Goal: Information Seeking & Learning: Check status

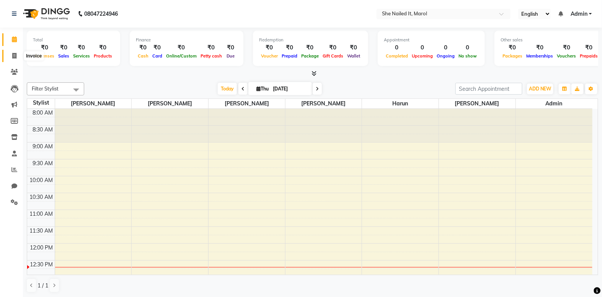
click at [13, 54] on icon at bounding box center [14, 56] width 4 height 6
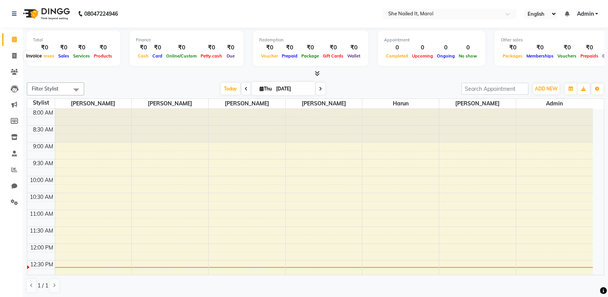
select select "8078"
select select "service"
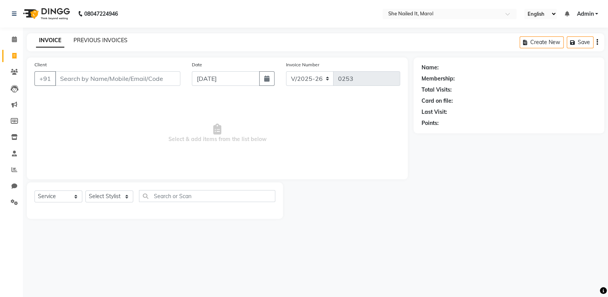
click at [81, 41] on link "PREVIOUS INVOICES" at bounding box center [100, 40] width 54 height 7
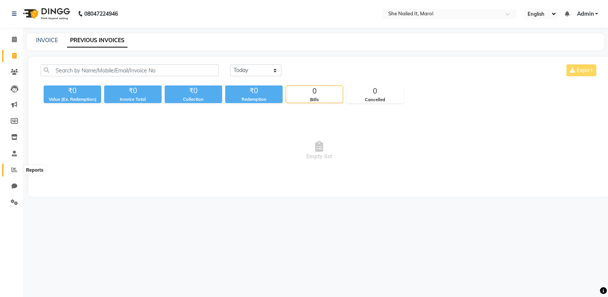
click at [17, 170] on span at bounding box center [14, 169] width 13 height 9
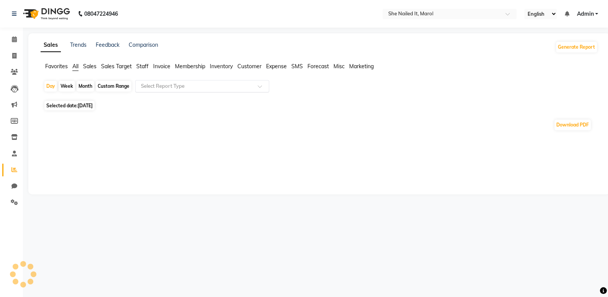
click at [148, 88] on input "text" at bounding box center [194, 86] width 110 height 8
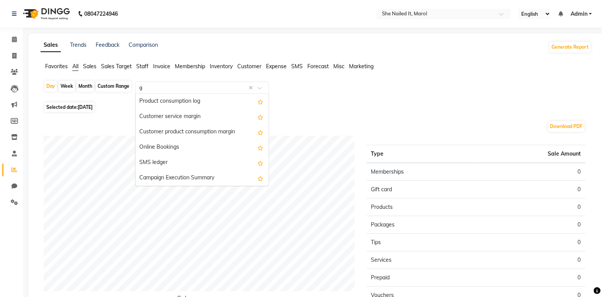
scroll to position [275, 0]
type input "gs"
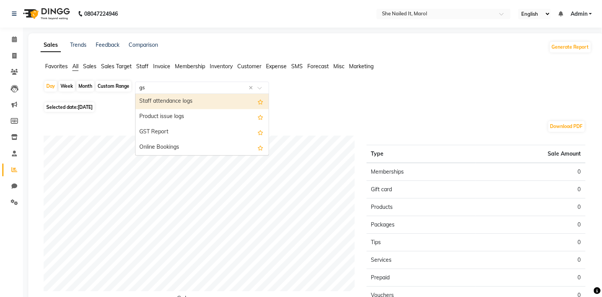
scroll to position [0, 0]
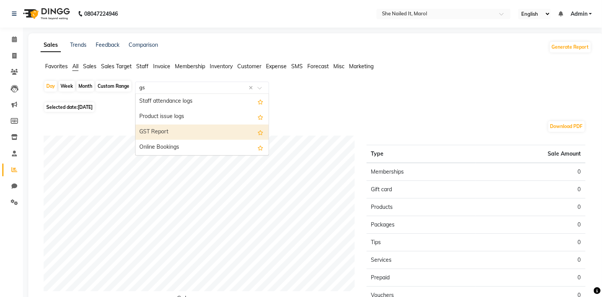
click at [173, 126] on div "GST Report" at bounding box center [201, 131] width 133 height 15
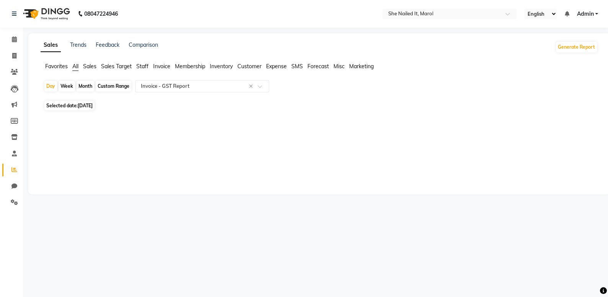
click at [88, 86] on div "Month" at bounding box center [86, 86] width 18 height 11
select select "9"
select select "2025"
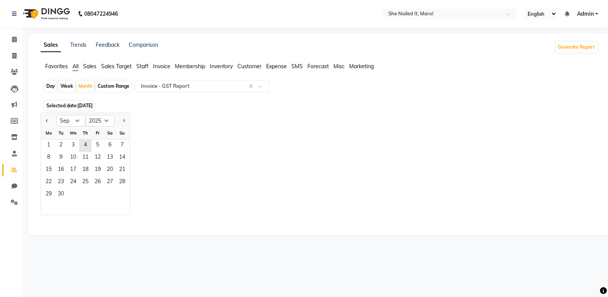
click at [72, 85] on div "Week" at bounding box center [67, 86] width 16 height 11
select select "9"
select select "2025"
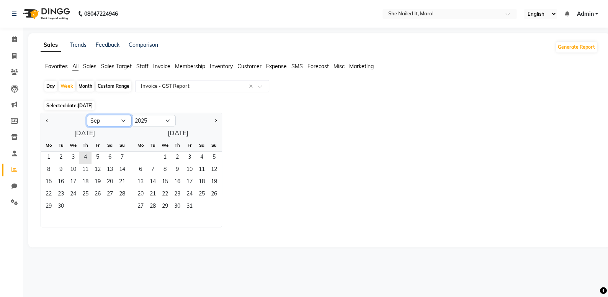
click at [93, 120] on select "Jan Feb Mar Apr May Jun [DATE] Aug Sep Oct Nov Dec" at bounding box center [109, 120] width 44 height 11
select select "8"
click at [87, 115] on select "Jan Feb Mar Apr May Jun Jul Aug Sep Oct Nov Dec" at bounding box center [109, 120] width 44 height 11
click at [95, 159] on span "1" at bounding box center [97, 158] width 12 height 12
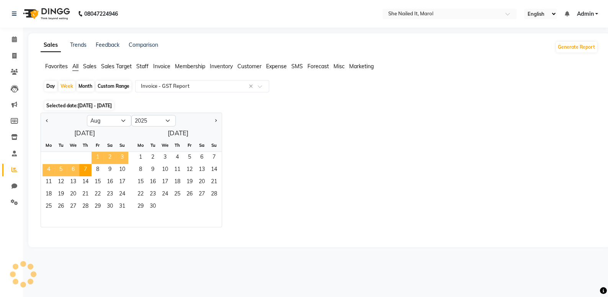
select select "full_report"
select select "csv"
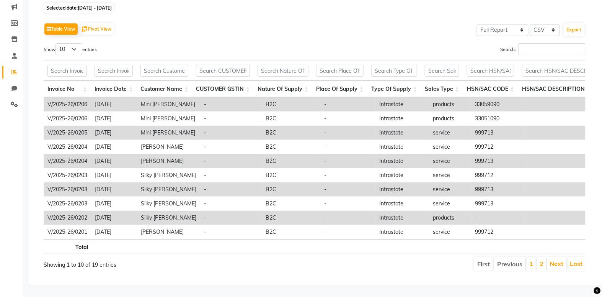
scroll to position [107, 0]
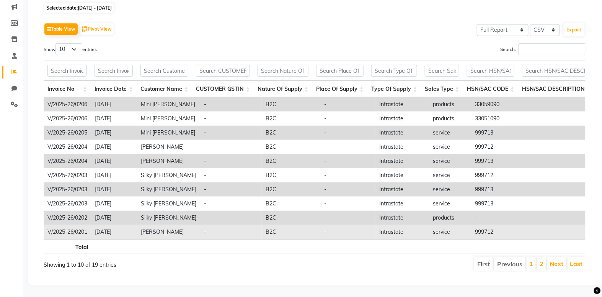
click at [114, 225] on td "2025-08-02" at bounding box center [114, 232] width 46 height 14
click at [132, 225] on td "2025-08-02" at bounding box center [114, 232] width 46 height 14
click at [159, 225] on td "Avneet Jhulka" at bounding box center [168, 232] width 63 height 14
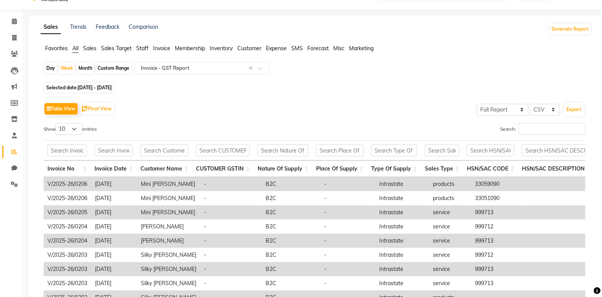
scroll to position [0, 0]
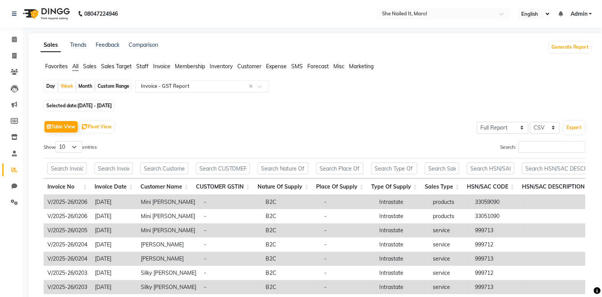
click at [167, 88] on input "text" at bounding box center [194, 86] width 110 height 8
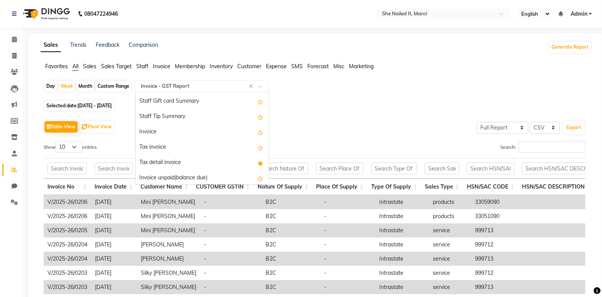
scroll to position [580, 0]
click at [201, 140] on div "Tax invoice" at bounding box center [201, 147] width 133 height 15
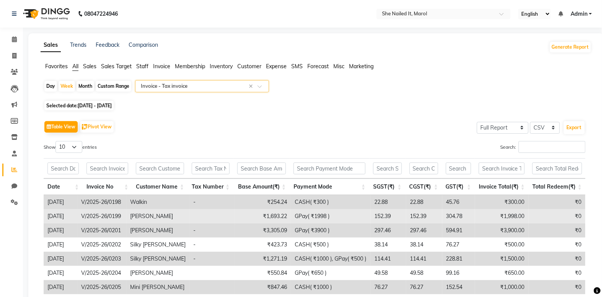
click at [126, 215] on td "V/2025-26/0199" at bounding box center [101, 216] width 49 height 14
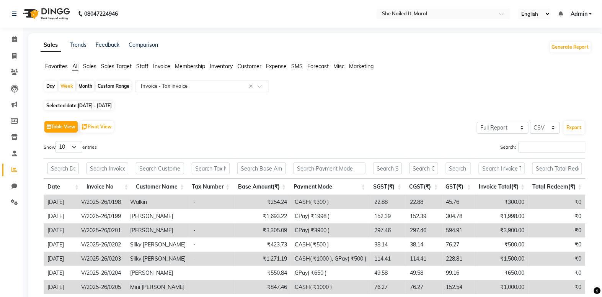
click at [126, 207] on td "V/2025-26/0198" at bounding box center [101, 202] width 49 height 14
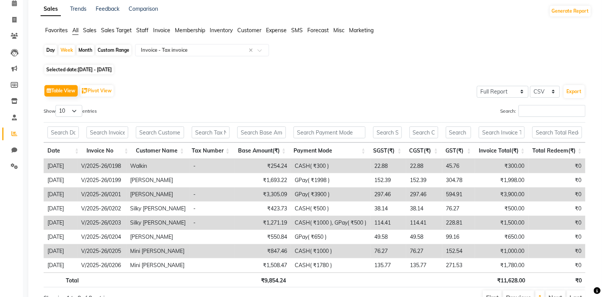
scroll to position [0, 0]
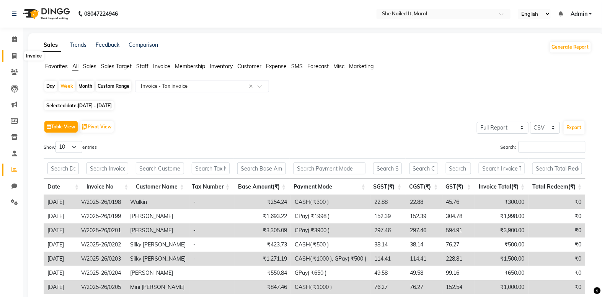
click at [8, 58] on span at bounding box center [14, 56] width 13 height 9
select select "service"
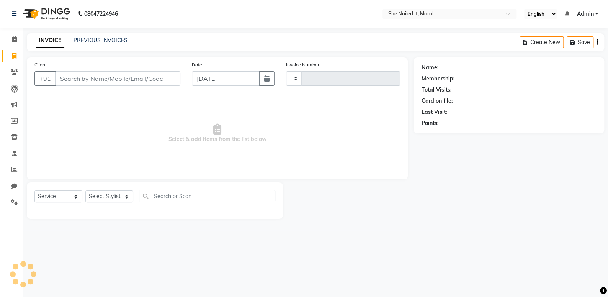
type input "0253"
select select "8078"
click at [113, 43] on link "PREVIOUS INVOICES" at bounding box center [100, 40] width 54 height 7
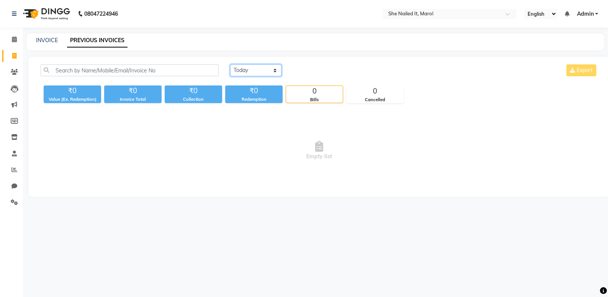
drag, startPoint x: 238, startPoint y: 71, endPoint x: 251, endPoint y: 75, distance: 13.5
click at [238, 71] on select "Today Yesterday Custom Range" at bounding box center [255, 70] width 51 height 12
select select "range"
click at [230, 64] on select "Today Yesterday Custom Range" at bounding box center [255, 70] width 51 height 12
click at [308, 72] on input "04-09-2025" at bounding box center [318, 70] width 54 height 11
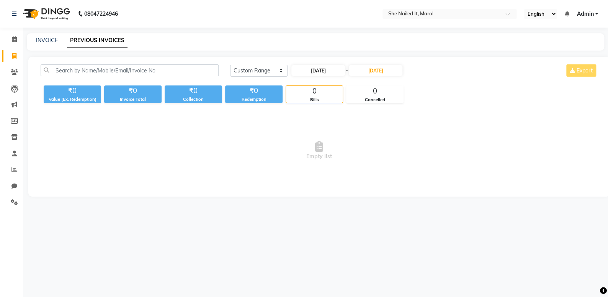
select select "9"
select select "2025"
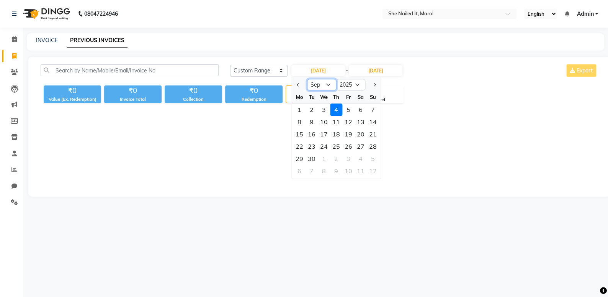
click at [313, 86] on select "Jan Feb Mar Apr May Jun Jul Aug Sep Oct Nov Dec" at bounding box center [321, 84] width 29 height 11
select select "8"
click at [307, 79] on select "Jan Feb Mar Apr May Jun Jul Aug Sep Oct Nov Dec" at bounding box center [321, 84] width 29 height 11
click at [350, 108] on div "1" at bounding box center [348, 109] width 12 height 12
type input "01-08-2025"
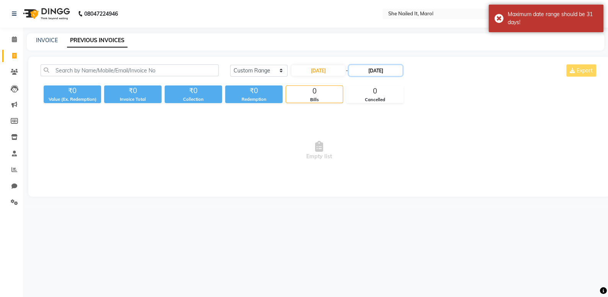
click at [374, 70] on input "04-09-2025" at bounding box center [376, 70] width 54 height 11
select select "9"
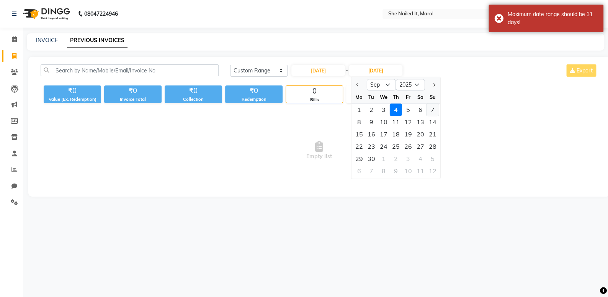
click at [429, 111] on div "7" at bounding box center [432, 109] width 12 height 12
type input "07-09-2025"
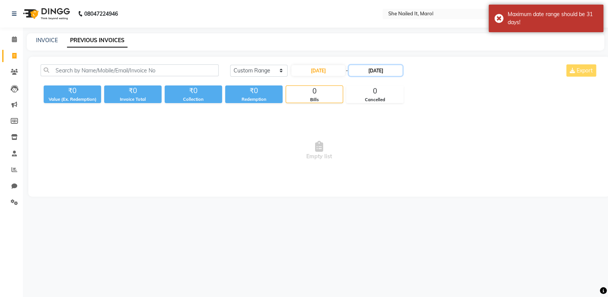
click at [372, 74] on input "07-09-2025" at bounding box center [376, 70] width 54 height 11
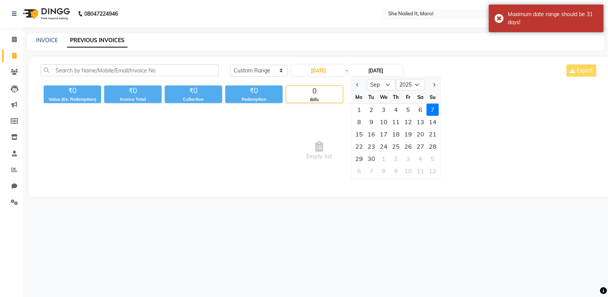
click at [377, 78] on ngb-datepicker-navigation "Aug Sep Oct Nov Dec 2025 2026 2027 2028 2029 2030 2031 2032 2033 2034 2035" at bounding box center [395, 84] width 89 height 12
click at [377, 81] on select "Aug Sep Oct Nov Dec" at bounding box center [381, 84] width 29 height 11
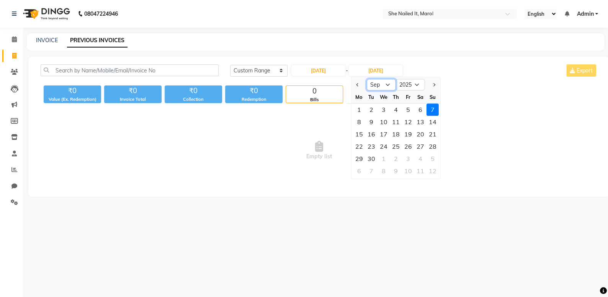
select select "8"
click at [367, 79] on select "Aug Sep Oct Nov Dec" at bounding box center [381, 84] width 29 height 11
click at [396, 119] on div "7" at bounding box center [396, 122] width 12 height 12
type input "07-08-2025"
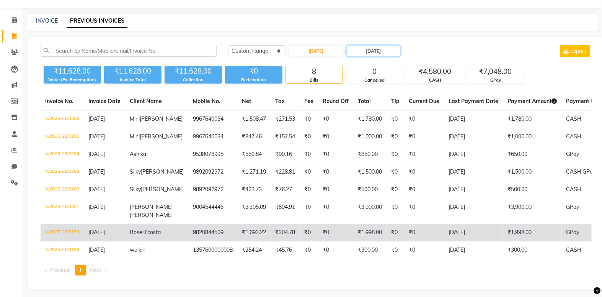
scroll to position [37, 0]
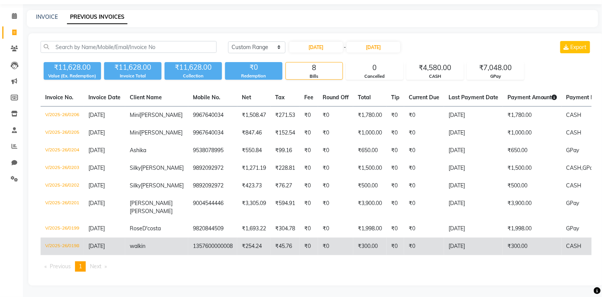
click at [72, 238] on td "V/2025-26/0198" at bounding box center [62, 246] width 43 height 18
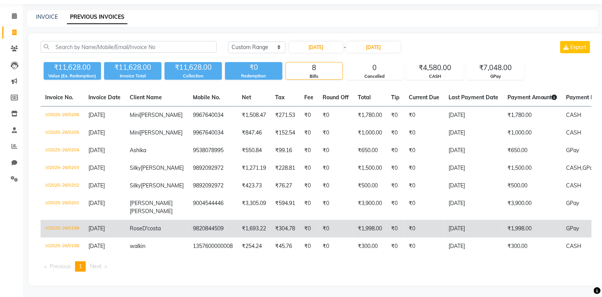
click at [70, 220] on td "V/2025-26/0199" at bounding box center [62, 229] width 43 height 18
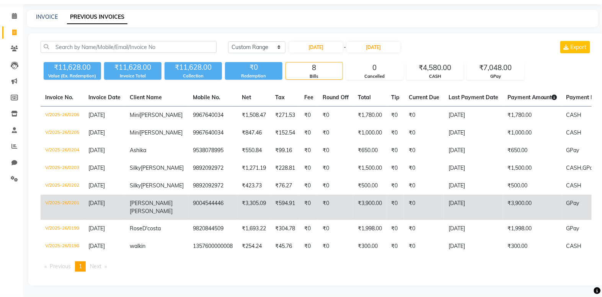
click at [67, 194] on td "V/2025-26/0201" at bounding box center [62, 206] width 43 height 25
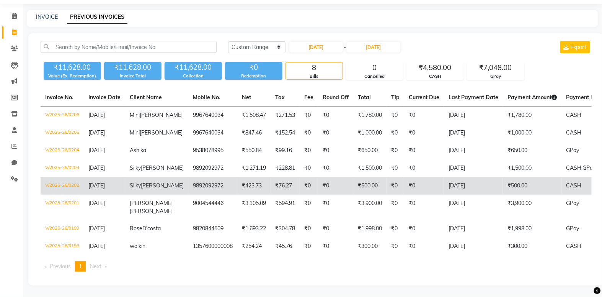
click at [73, 177] on td "V/2025-26/0202" at bounding box center [62, 186] width 43 height 18
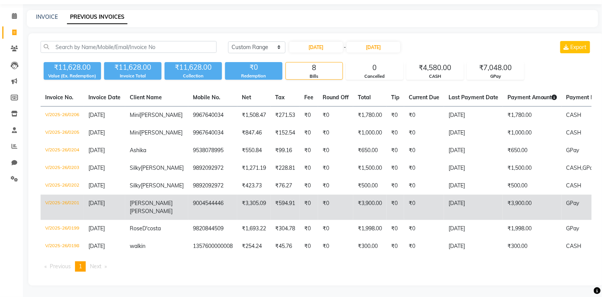
scroll to position [0, 0]
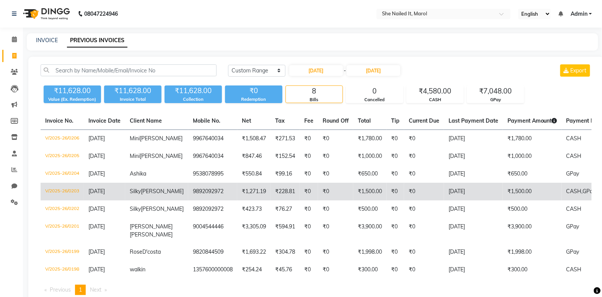
click at [75, 189] on td "V/2025-26/0203" at bounding box center [62, 192] width 43 height 18
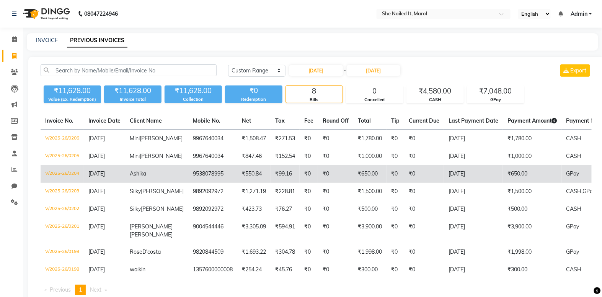
click at [60, 174] on td "V/2025-26/0204" at bounding box center [62, 174] width 43 height 18
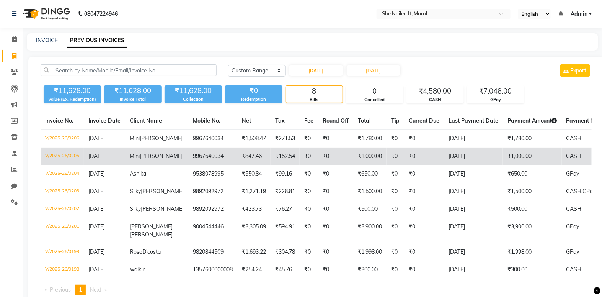
click at [75, 154] on td "V/2025-26/0205" at bounding box center [62, 156] width 43 height 18
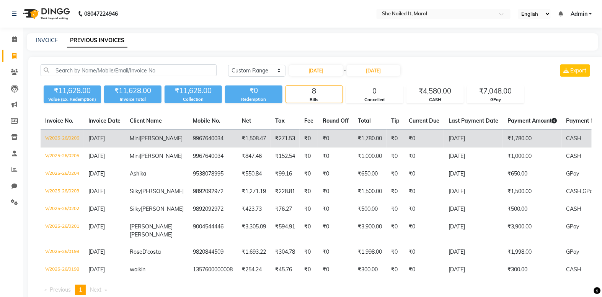
click at [75, 136] on td "V/2025-26/0206" at bounding box center [62, 139] width 43 height 18
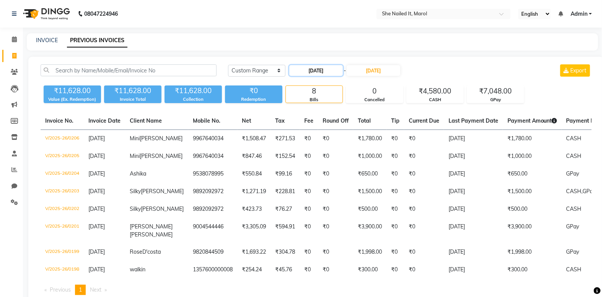
click at [326, 70] on input "01-08-2025" at bounding box center [316, 70] width 54 height 11
select select "8"
select select "2025"
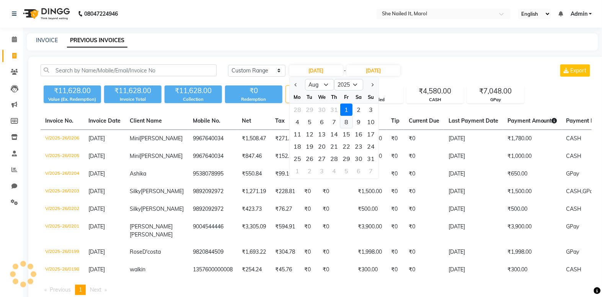
click at [345, 126] on div "8" at bounding box center [346, 122] width 12 height 12
type input "[DATE]"
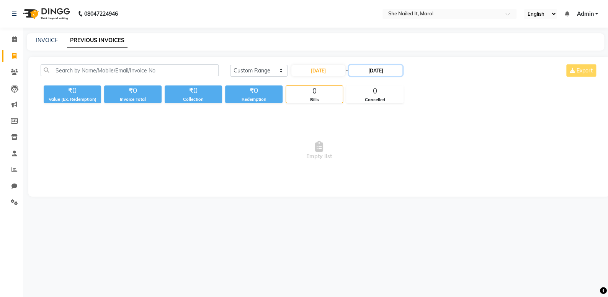
click at [370, 70] on input "07-08-2025" at bounding box center [376, 70] width 54 height 11
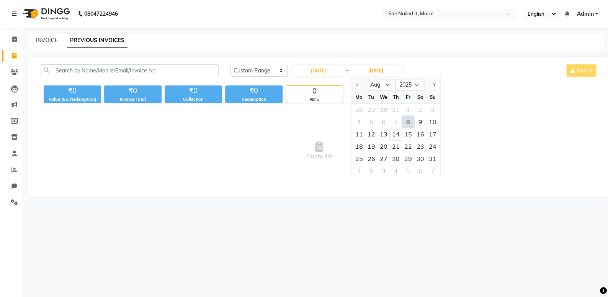
click at [399, 134] on div "14" at bounding box center [396, 134] width 12 height 12
type input "14-08-2025"
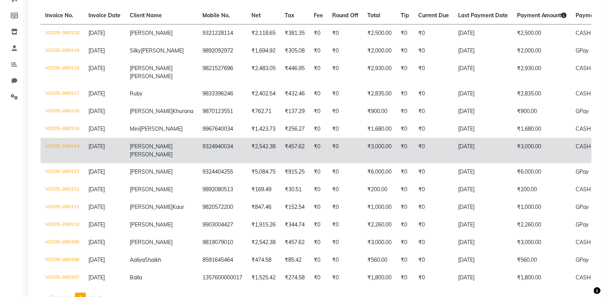
scroll to position [151, 0]
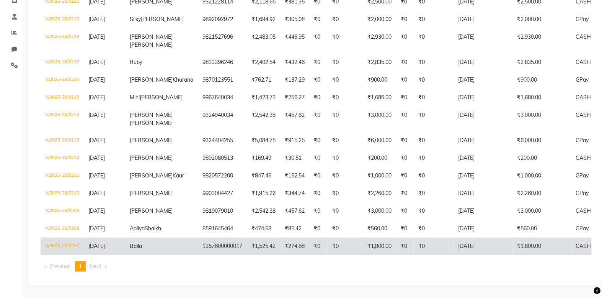
click at [70, 238] on td "V/2025-26/0207" at bounding box center [62, 246] width 43 height 18
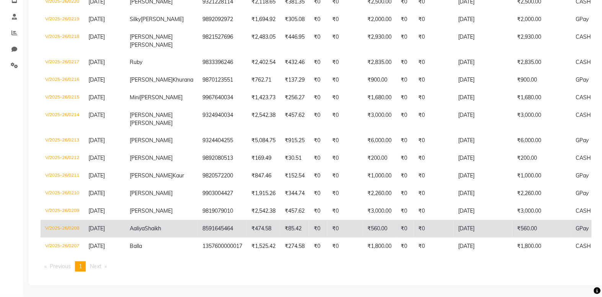
click at [74, 220] on td "V/2025-26/0208" at bounding box center [62, 229] width 43 height 18
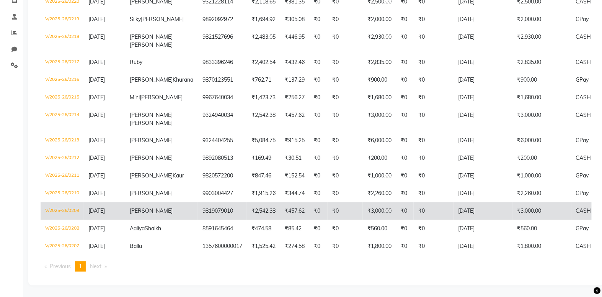
click at [76, 202] on td "V/2025-26/0209" at bounding box center [62, 211] width 43 height 18
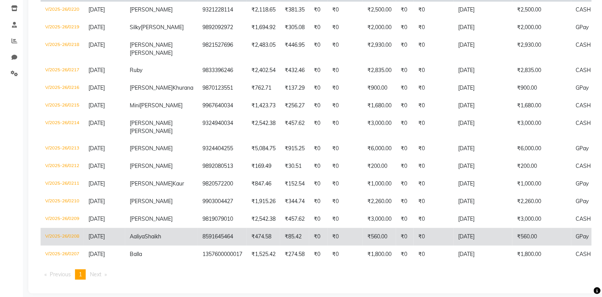
scroll to position [116, 0]
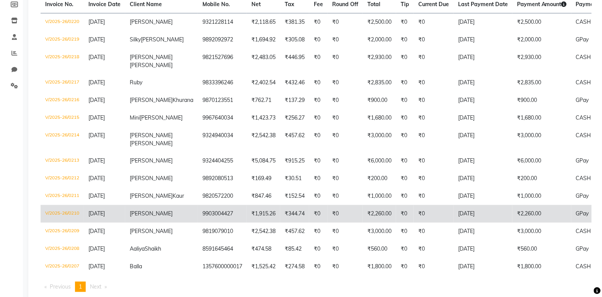
click at [67, 214] on td "V/2025-26/0210" at bounding box center [62, 214] width 43 height 18
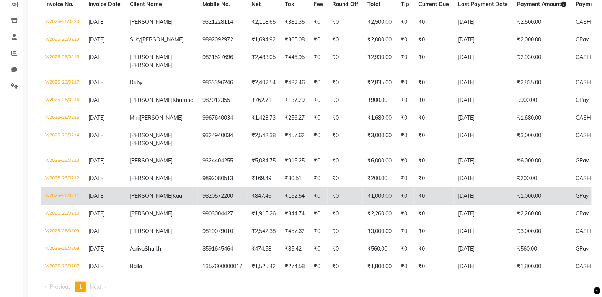
click at [74, 197] on td "V/2025-26/0211" at bounding box center [62, 196] width 43 height 18
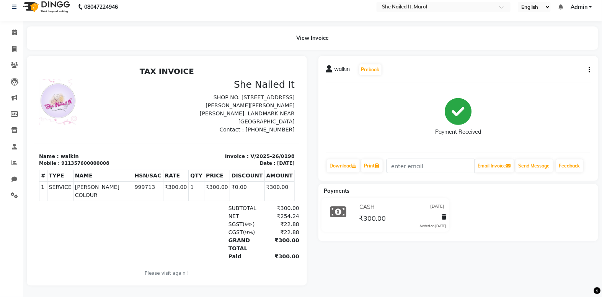
scroll to position [12, 0]
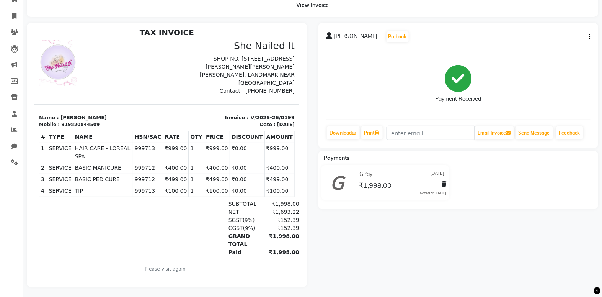
scroll to position [46, 0]
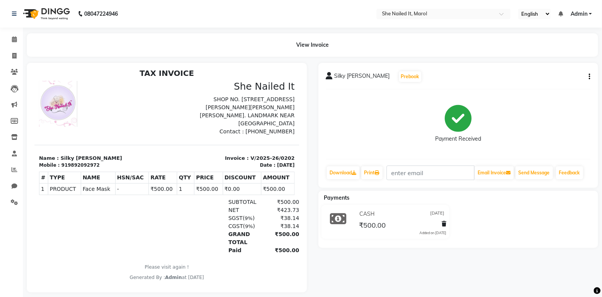
scroll to position [6, 0]
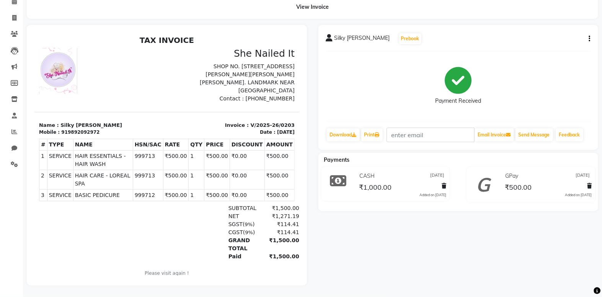
scroll to position [43, 0]
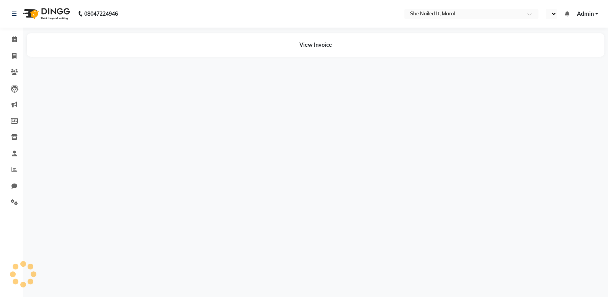
select select "en"
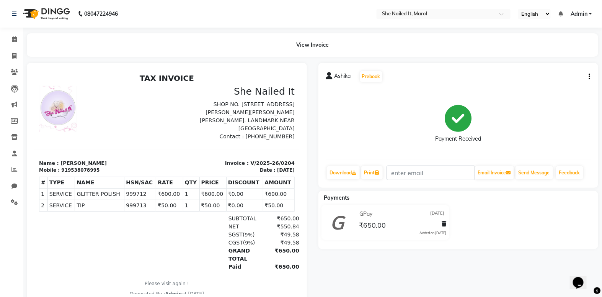
scroll to position [23, 0]
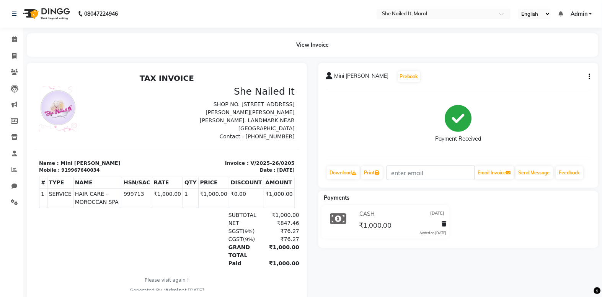
scroll to position [6, 0]
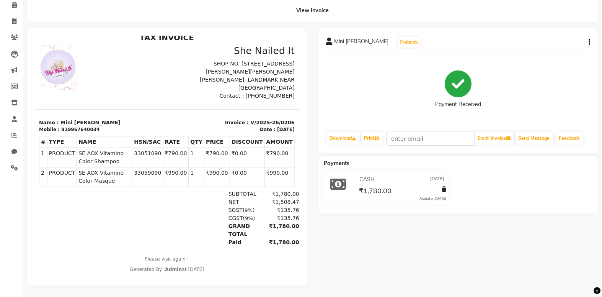
scroll to position [39, 0]
click at [13, 135] on link "Reports" at bounding box center [11, 135] width 18 height 13
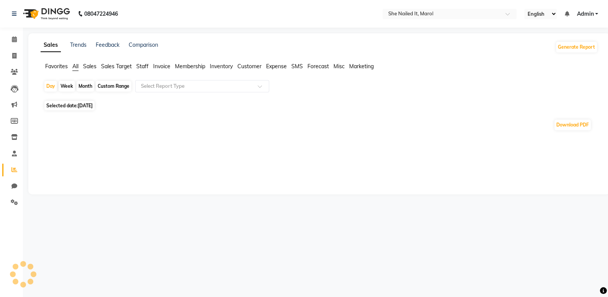
click at [70, 86] on div "Week" at bounding box center [67, 86] width 16 height 11
select select "9"
select select "2025"
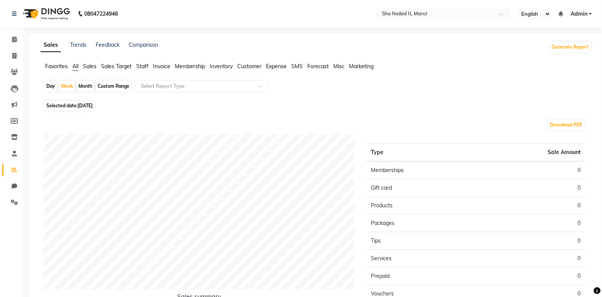
click at [82, 110] on span "Selected date: 04-09-2025" at bounding box center [69, 106] width 50 height 10
select select "9"
select select "2025"
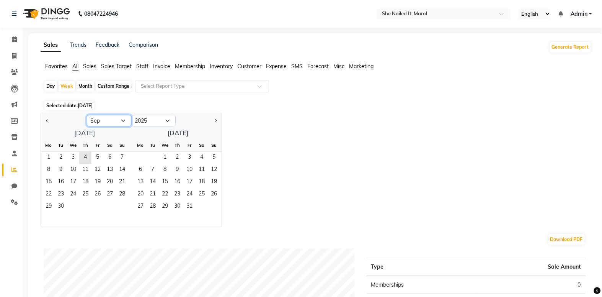
click at [94, 121] on select "Jan Feb Mar Apr May Jun Jul Aug Sep Oct Nov Dec" at bounding box center [109, 120] width 44 height 11
select select "8"
click at [87, 115] on select "Jan Feb Mar Apr May Jun Jul Aug Sep Oct Nov Dec" at bounding box center [109, 120] width 44 height 11
click at [94, 154] on span "1" at bounding box center [97, 158] width 12 height 12
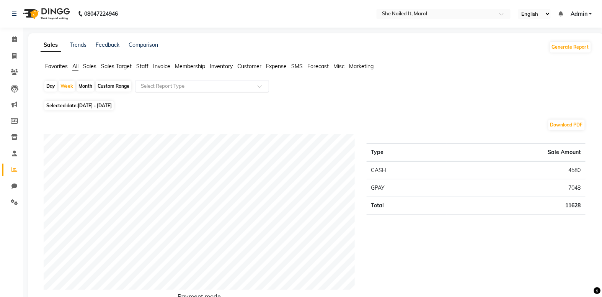
click at [206, 89] on input "text" at bounding box center [194, 86] width 110 height 8
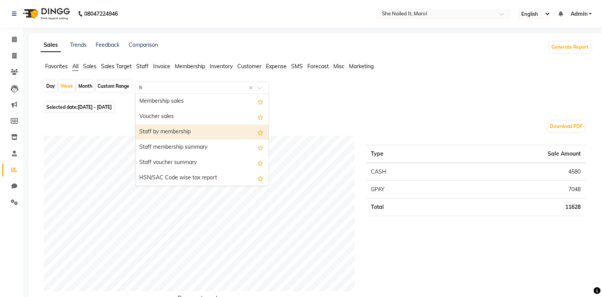
type input "hs"
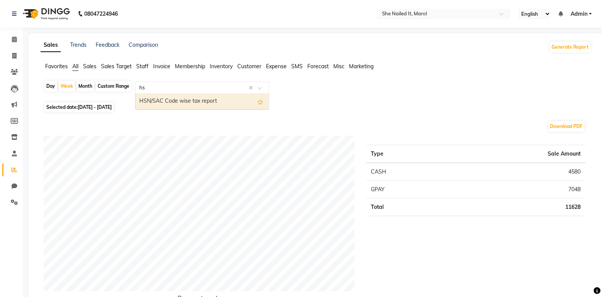
click at [179, 98] on div "HSN/SAC Code wise tax report" at bounding box center [201, 101] width 133 height 15
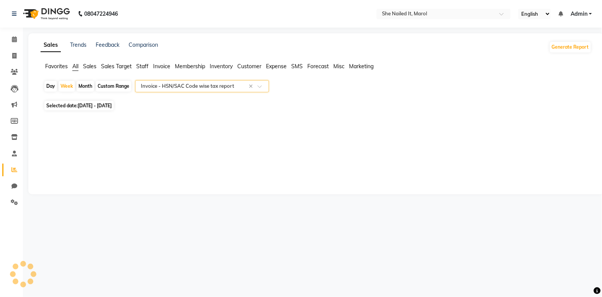
select select "full_report"
select select "csv"
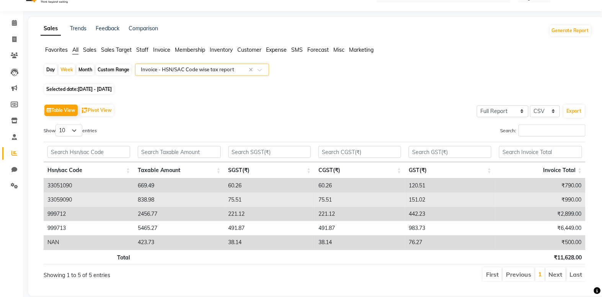
scroll to position [31, 0]
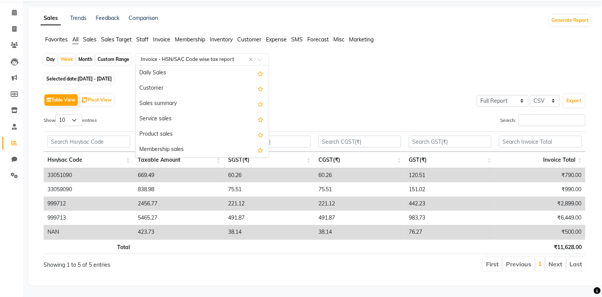
click at [182, 57] on input "text" at bounding box center [194, 59] width 110 height 8
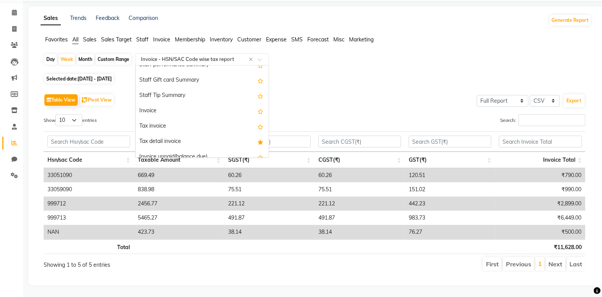
scroll to position [617, 0]
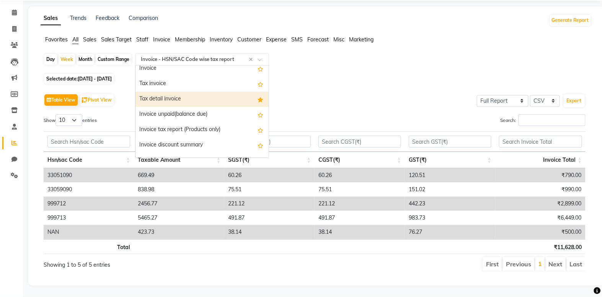
click at [194, 91] on div "Tax detail invoice" at bounding box center [201, 98] width 133 height 15
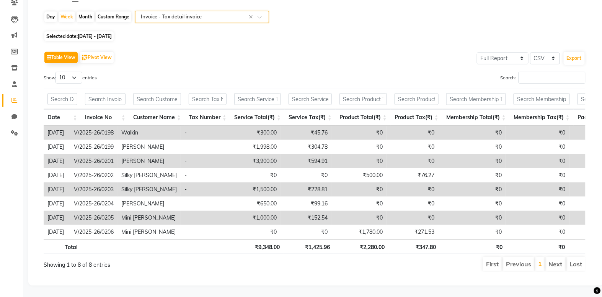
scroll to position [79, 0]
click at [60, 72] on select "10 25 50 100" at bounding box center [68, 78] width 27 height 12
select select "100"
click at [57, 72] on select "10 25 50 100" at bounding box center [68, 78] width 27 height 12
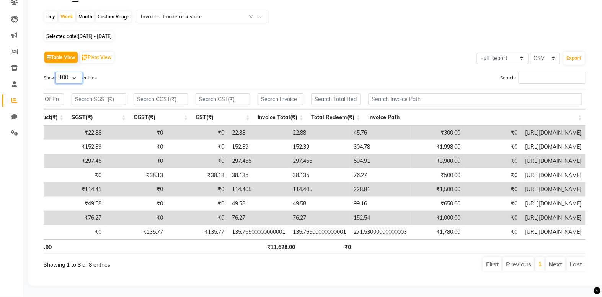
scroll to position [0, 1228]
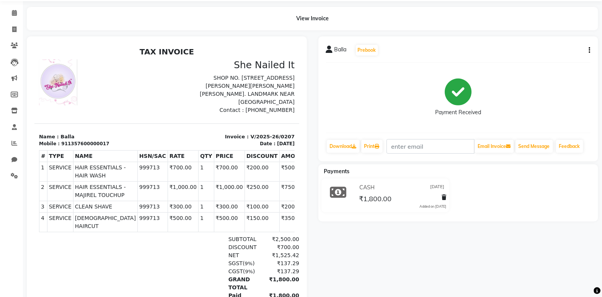
scroll to position [70, 0]
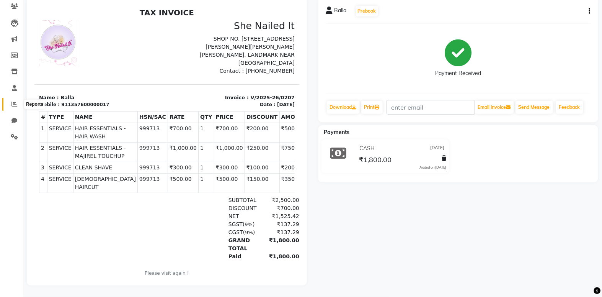
click at [11, 101] on icon at bounding box center [14, 104] width 6 height 6
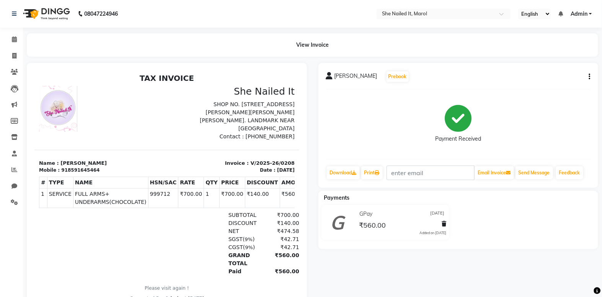
scroll to position [28, 0]
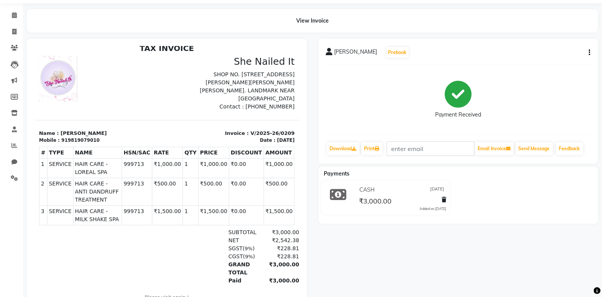
scroll to position [51, 0]
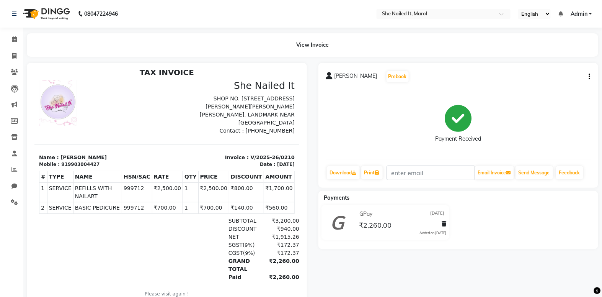
scroll to position [31, 0]
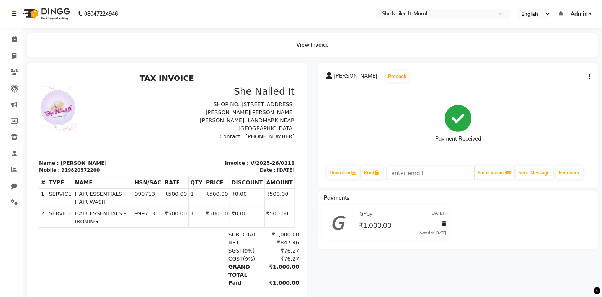
scroll to position [6, 0]
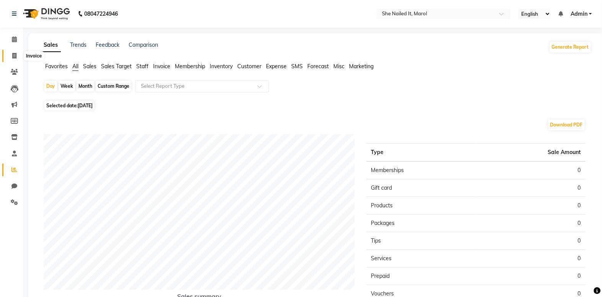
drag, startPoint x: 0, startPoint y: 0, endPoint x: 14, endPoint y: 55, distance: 57.3
click at [14, 55] on icon at bounding box center [14, 56] width 4 height 6
select select "8078"
select select "service"
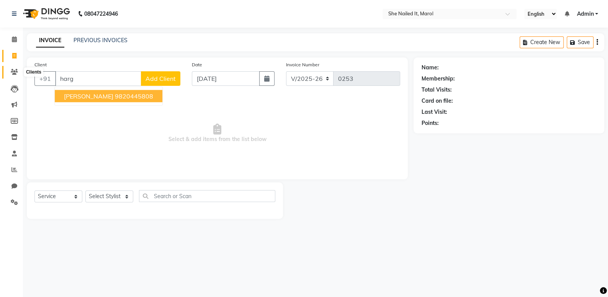
type input "harg"
click at [17, 74] on icon at bounding box center [14, 72] width 7 height 6
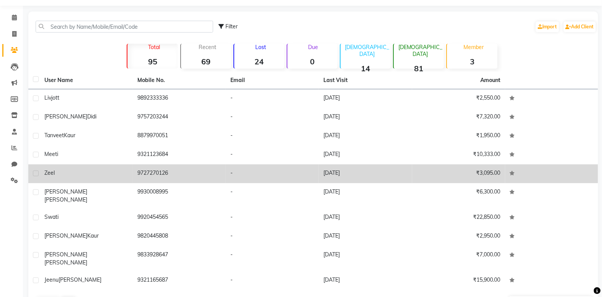
scroll to position [34, 0]
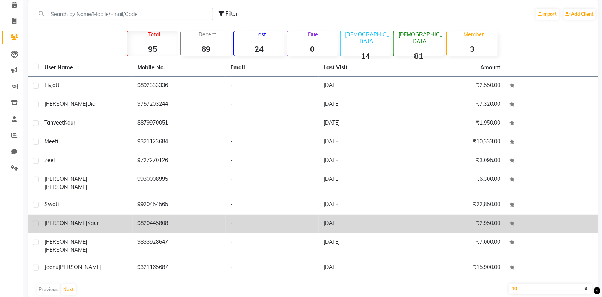
click at [103, 219] on div "[PERSON_NAME]" at bounding box center [86, 223] width 84 height 8
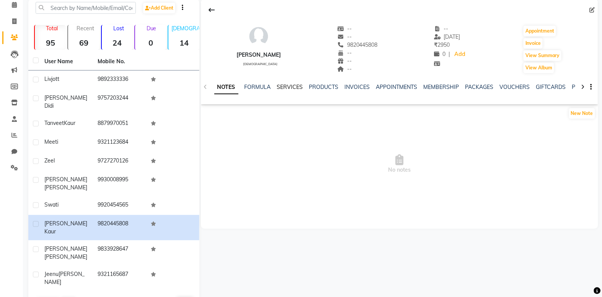
click at [291, 83] on link "SERVICES" at bounding box center [290, 86] width 26 height 7
